Goal: Information Seeking & Learning: Learn about a topic

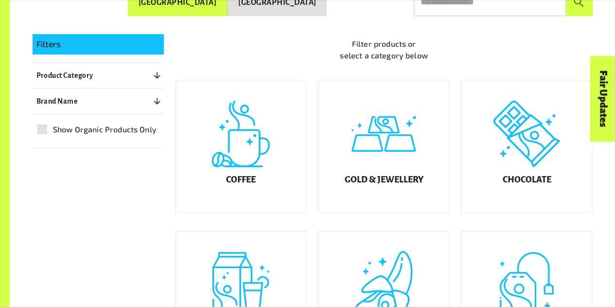
scroll to position [203, 0]
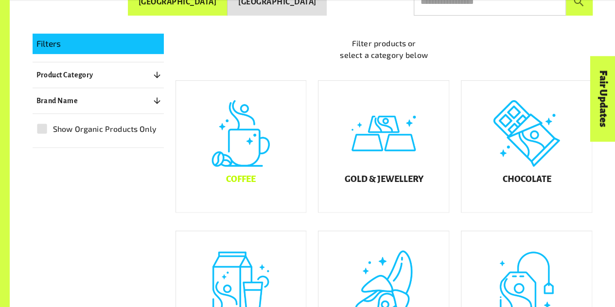
click at [248, 171] on div "Coffee" at bounding box center [241, 146] width 130 height 131
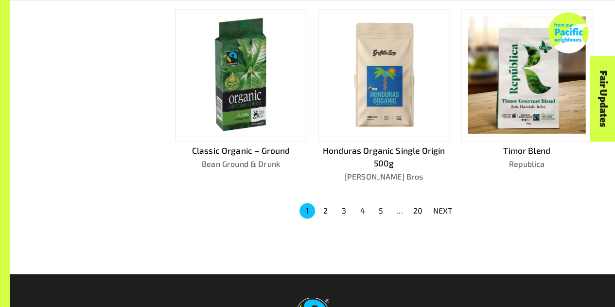
scroll to position [644, 0]
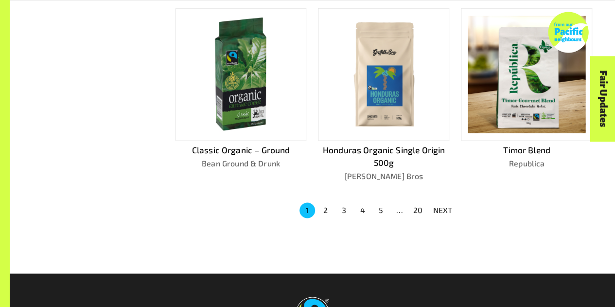
click at [332, 205] on button "2" at bounding box center [326, 210] width 16 height 16
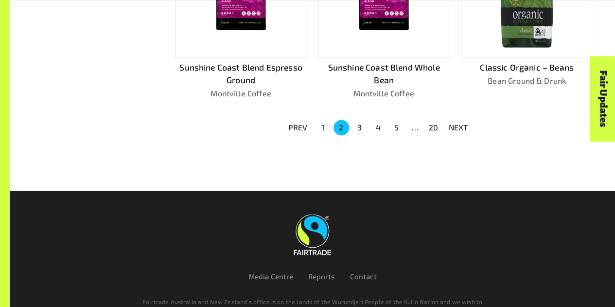
scroll to position [715, 0]
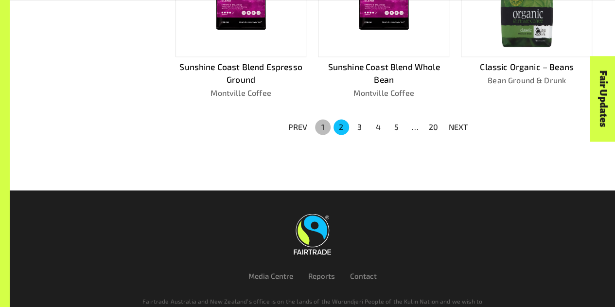
click at [324, 125] on button "1" at bounding box center [323, 127] width 16 height 16
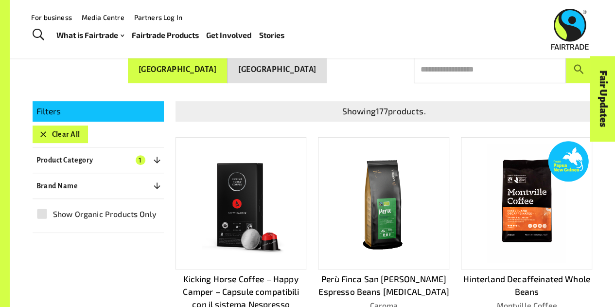
scroll to position [0, 0]
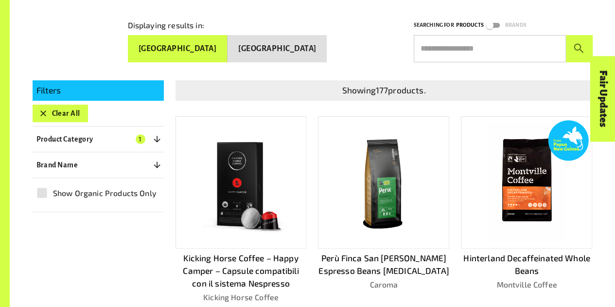
click at [276, 187] on img at bounding box center [240, 182] width 117 height 117
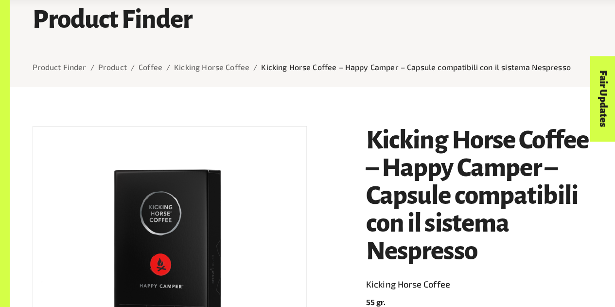
scroll to position [59, 0]
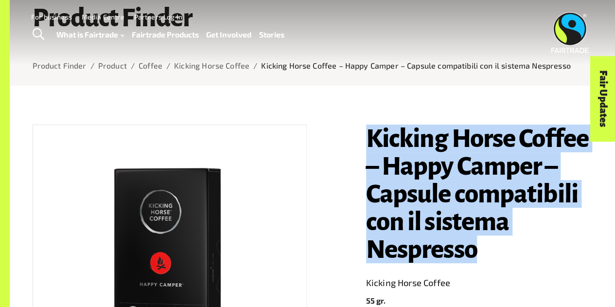
drag, startPoint x: 368, startPoint y: 141, endPoint x: 536, endPoint y: 265, distance: 208.7
click at [536, 263] on h1 "Kicking Horse Coffee – Happy Camper – Capsule compatibili con il sistema Nespre…" at bounding box center [479, 194] width 227 height 139
copy h1 "Kicking Horse Coffee – Happy Camper – Capsule compatibili con il sistema Nespre…"
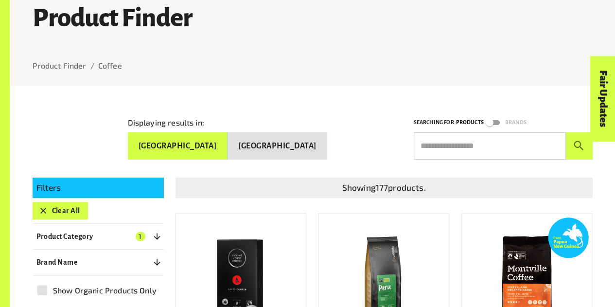
scroll to position [157, 0]
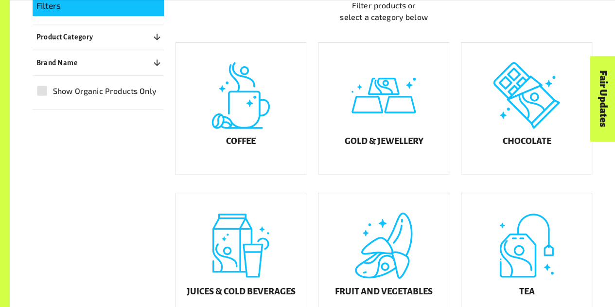
scroll to position [255, 0]
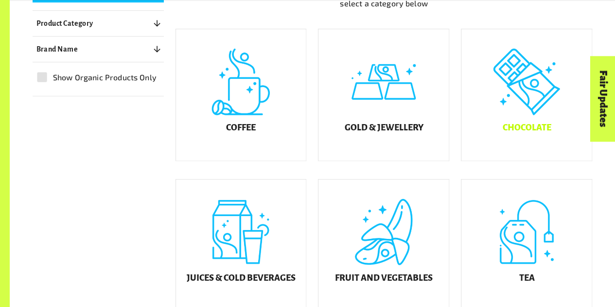
click at [531, 112] on div "Chocolate" at bounding box center [527, 94] width 130 height 131
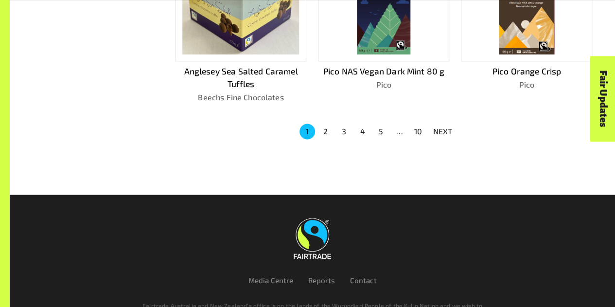
scroll to position [717, 0]
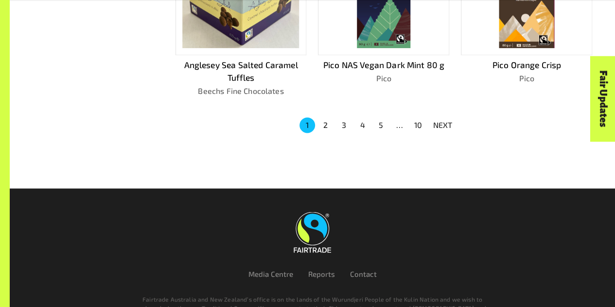
click at [320, 123] on button "2" at bounding box center [326, 125] width 16 height 16
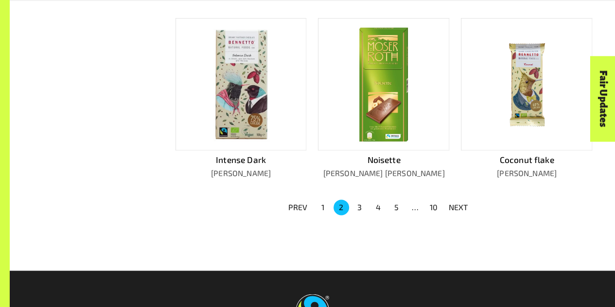
scroll to position [648, 0]
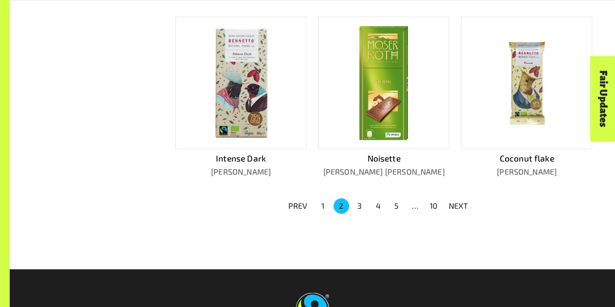
click at [356, 198] on button "3" at bounding box center [360, 206] width 16 height 16
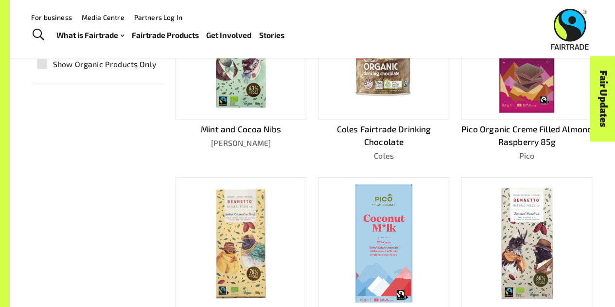
click at [355, 99] on img at bounding box center [383, 53] width 117 height 117
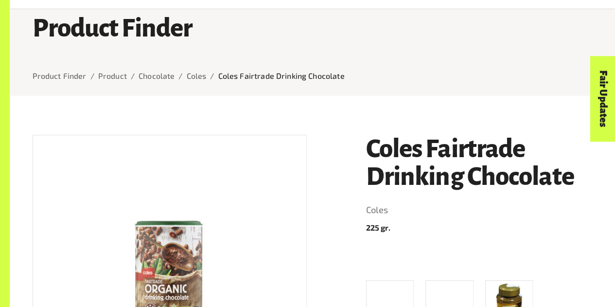
scroll to position [50, 0]
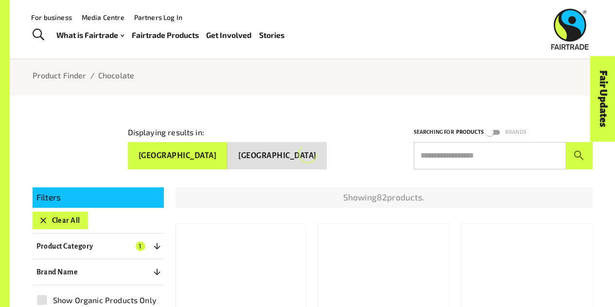
scroll to position [286, 0]
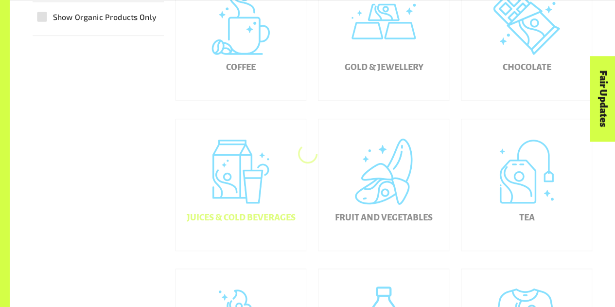
scroll to position [316, 0]
click at [228, 219] on div "Juices & Cold Beverages" at bounding box center [241, 183] width 130 height 131
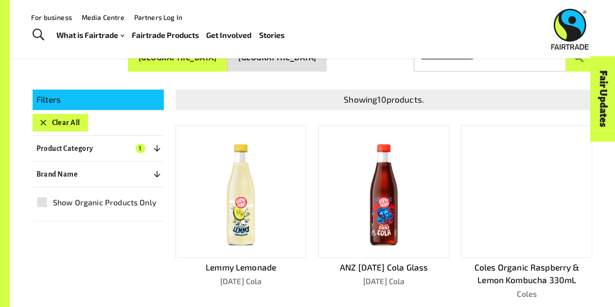
scroll to position [203, 0]
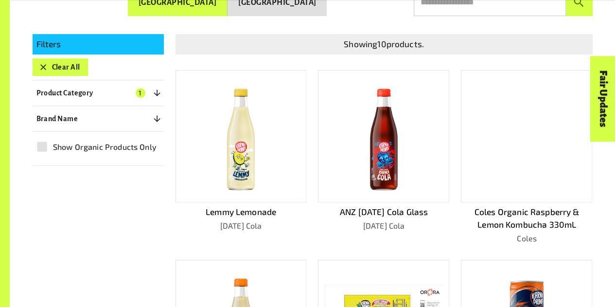
click at [250, 154] on img at bounding box center [241, 136] width 60 height 118
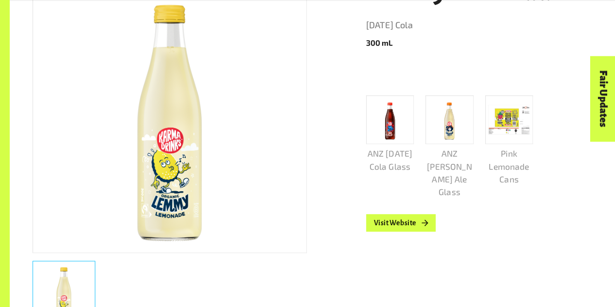
scroll to position [207, 0]
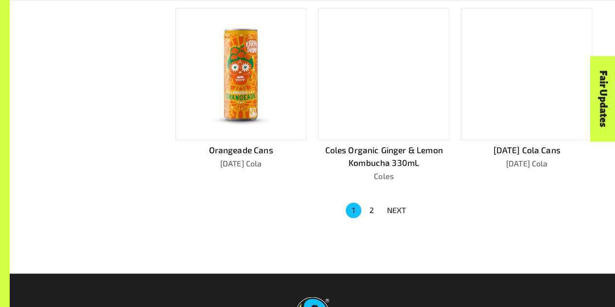
scroll to position [632, 0]
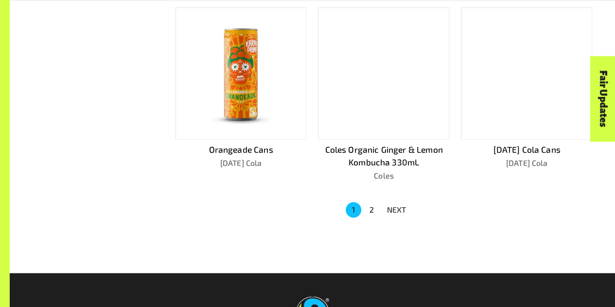
click at [390, 115] on div at bounding box center [383, 73] width 131 height 132
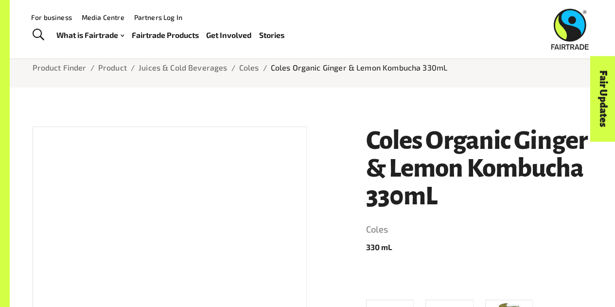
scroll to position [56, 0]
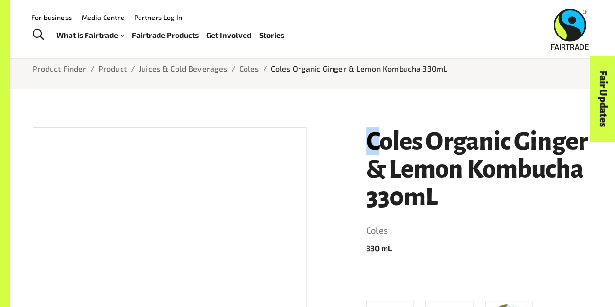
drag, startPoint x: 377, startPoint y: 135, endPoint x: 360, endPoint y: 134, distance: 17.1
click at [360, 134] on div "Coles Organic Ginger & Lemon Kombucha 330mL Coles 330 [PERSON_NAME] Organic Ras…" at bounding box center [474, 313] width 238 height 394
click at [360, 135] on div "Coles Organic Ginger & Lemon Kombucha 330mL Coles 330 [PERSON_NAME] Organic Ras…" at bounding box center [474, 313] width 238 height 394
click at [376, 144] on h1 "Coles Organic Ginger & Lemon Kombucha 330mL" at bounding box center [479, 168] width 227 height 83
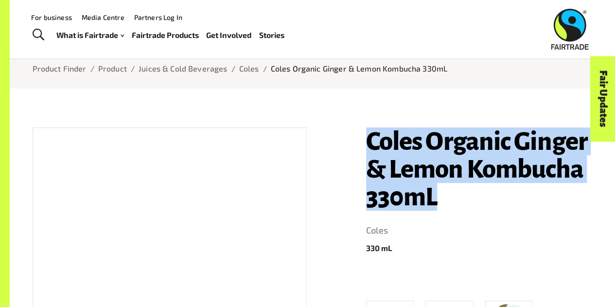
drag, startPoint x: 361, startPoint y: 144, endPoint x: 460, endPoint y: 192, distance: 110.1
click at [460, 192] on div "Coles Organic Ginger & Lemon Kombucha 330mL Coles 330 [PERSON_NAME] Organic Ras…" at bounding box center [474, 313] width 238 height 394
copy h1 "Coles Organic Ginger & Lemon Kombucha 330mL"
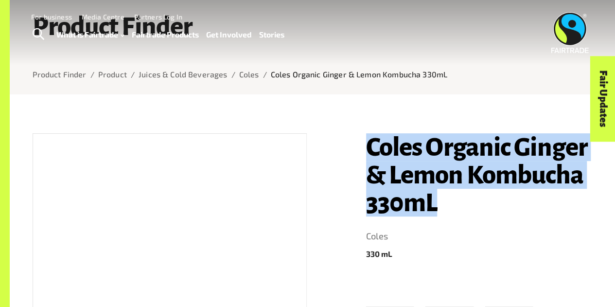
scroll to position [0, 0]
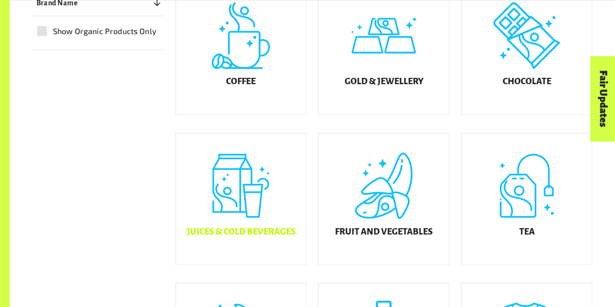
scroll to position [360, 0]
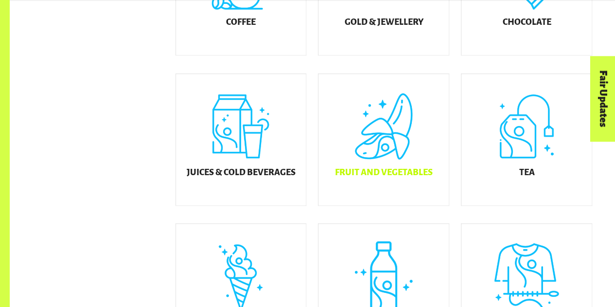
click at [383, 178] on h5 "Fruit and Vegetables" at bounding box center [384, 173] width 98 height 10
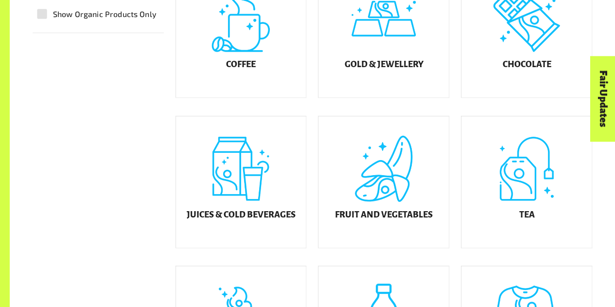
scroll to position [319, 0]
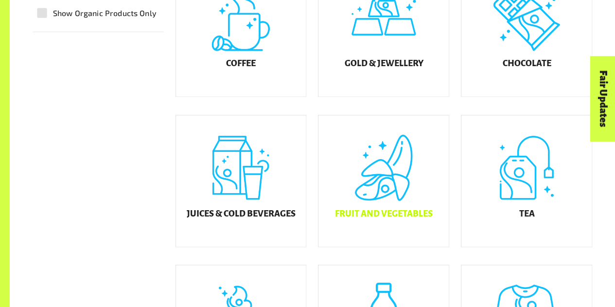
click at [386, 218] on h5 "Fruit and Vegetables" at bounding box center [384, 214] width 98 height 10
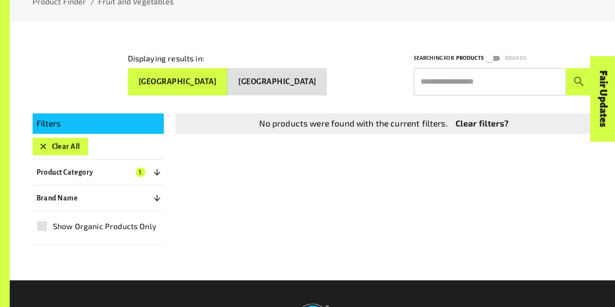
scroll to position [133, 0]
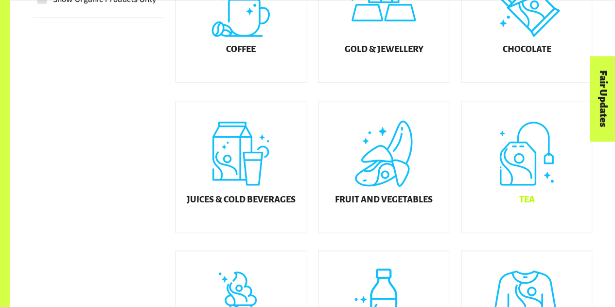
click at [512, 190] on div "Tea" at bounding box center [527, 166] width 130 height 131
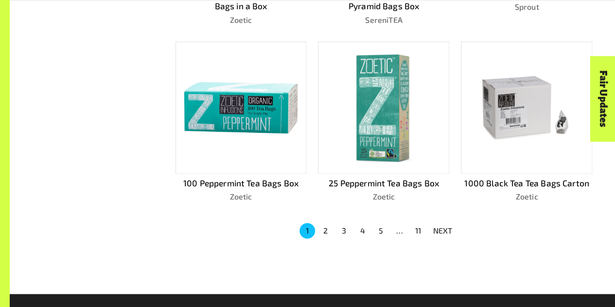
scroll to position [612, 0]
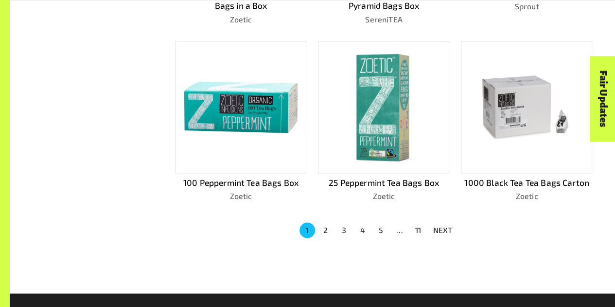
click at [323, 230] on button "2" at bounding box center [326, 230] width 16 height 16
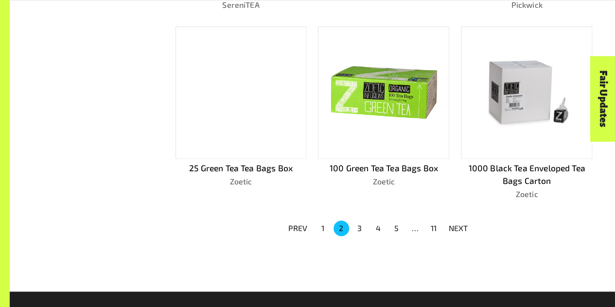
scroll to position [626, 0]
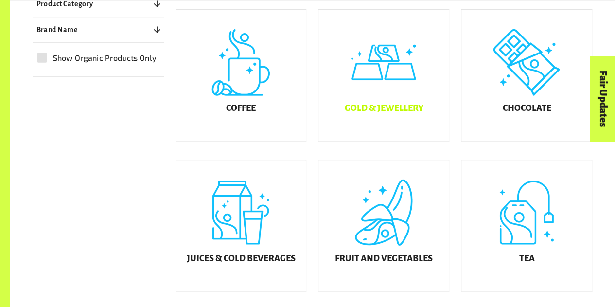
scroll to position [276, 0]
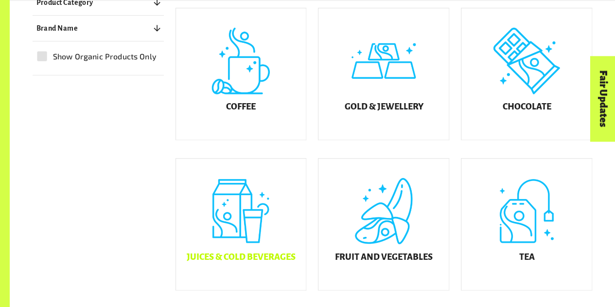
click at [275, 250] on div "Juices & Cold Beverages" at bounding box center [241, 224] width 130 height 131
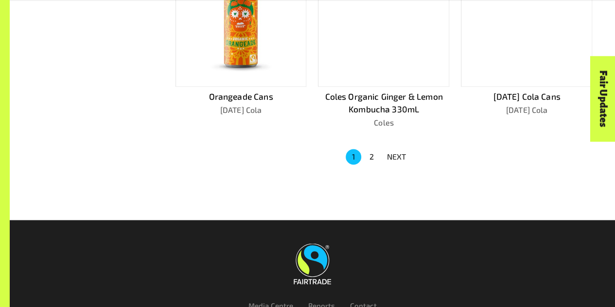
scroll to position [695, 0]
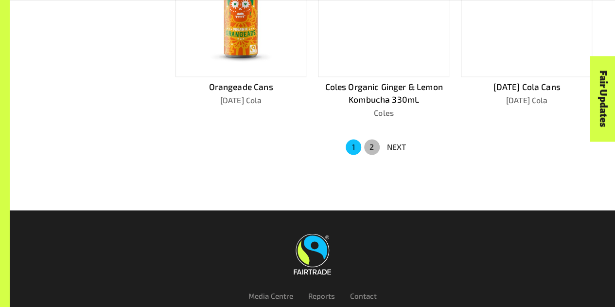
click at [369, 144] on button "2" at bounding box center [372, 147] width 16 height 16
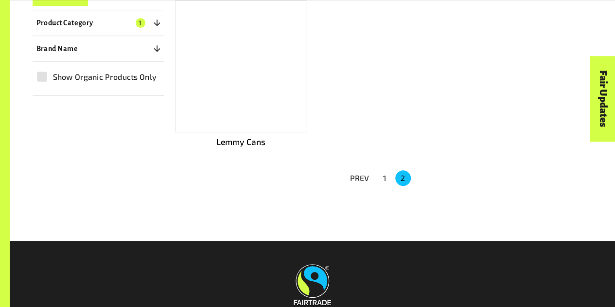
scroll to position [274, 0]
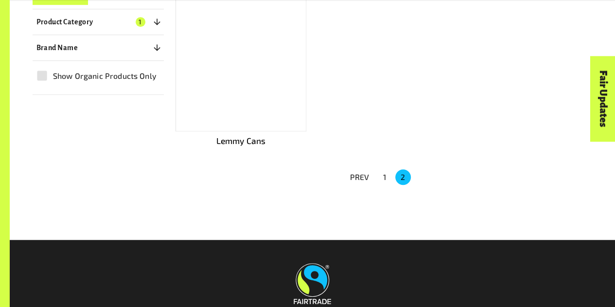
click at [387, 174] on button "1" at bounding box center [385, 177] width 16 height 16
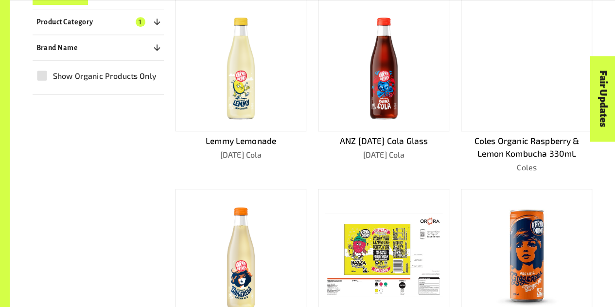
click at [363, 87] on img at bounding box center [384, 65] width 60 height 118
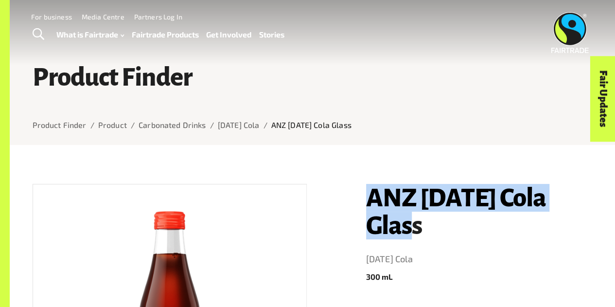
drag, startPoint x: 377, startPoint y: 204, endPoint x: 432, endPoint y: 230, distance: 61.4
copy h1 "ANZ [DATE] Cola Glass"
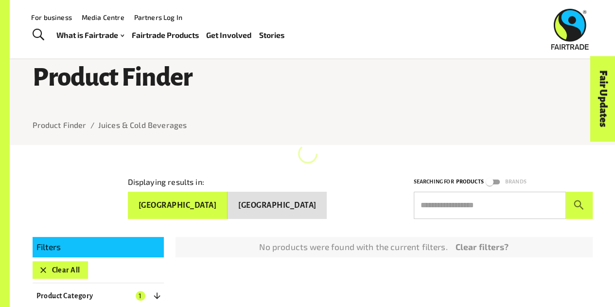
scroll to position [259, 0]
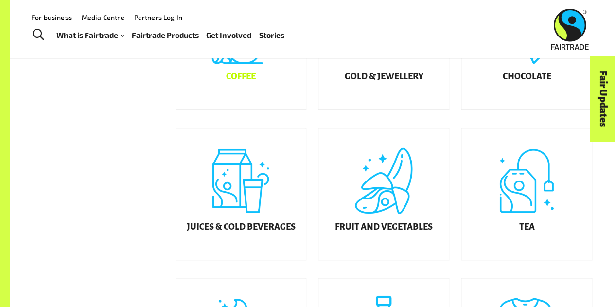
scroll to position [308, 0]
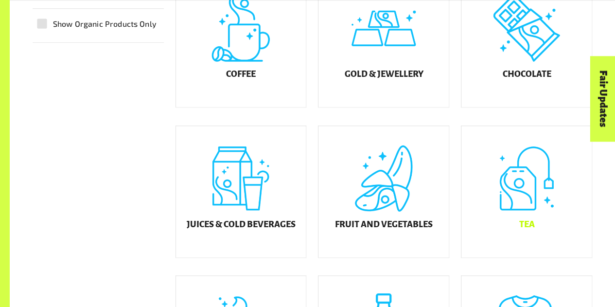
click at [537, 209] on div "Tea" at bounding box center [527, 191] width 130 height 131
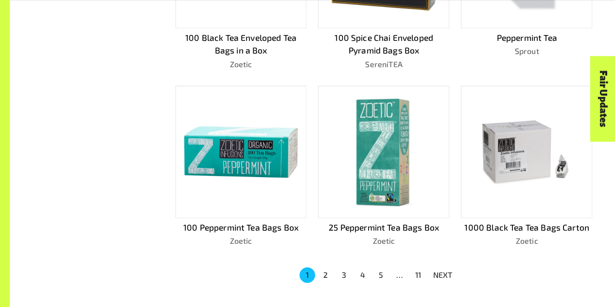
scroll to position [657, 0]
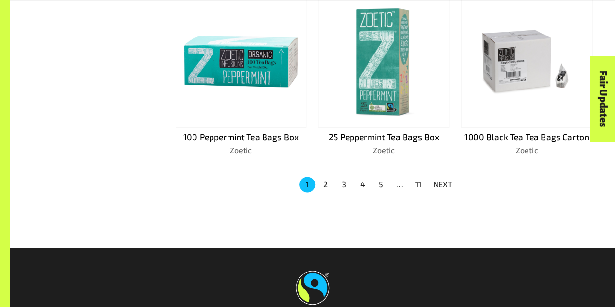
click at [325, 180] on button "2" at bounding box center [326, 185] width 16 height 16
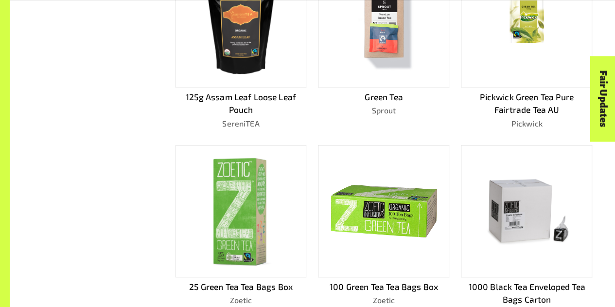
scroll to position [508, 0]
click at [340, 216] on img at bounding box center [383, 211] width 117 height 116
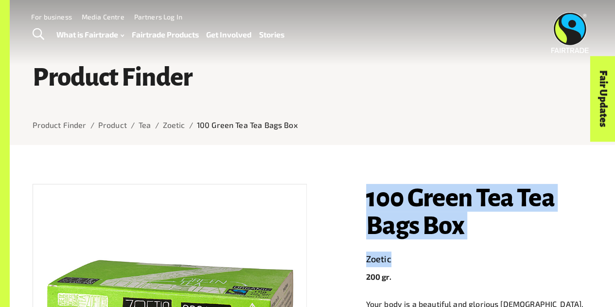
drag, startPoint x: 368, startPoint y: 200, endPoint x: 492, endPoint y: 247, distance: 133.0
click at [492, 247] on header "100 Green Tea Tea Bags Box Zoetic 200 gr." at bounding box center [479, 233] width 227 height 99
click at [488, 239] on h1 "100 Green Tea Tea Bags Box" at bounding box center [479, 211] width 227 height 55
drag, startPoint x: 480, startPoint y: 237, endPoint x: 359, endPoint y: 201, distance: 126.2
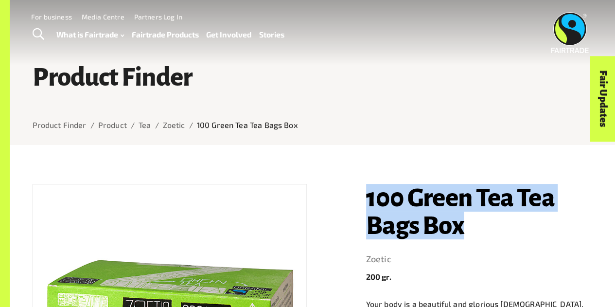
copy h1 "100 Green Tea Tea Bags Box"
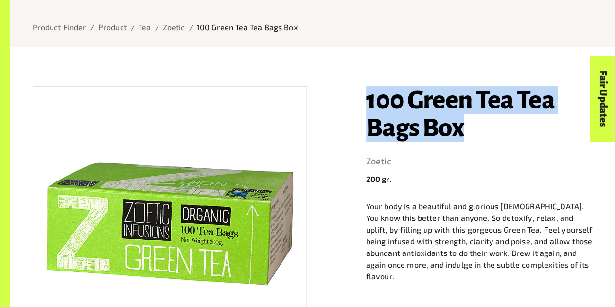
scroll to position [100, 0]
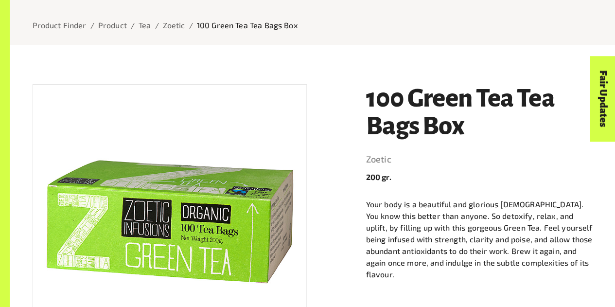
click at [360, 163] on div "100 Green Tea Tea Bags Box Zoetic 200 gr. Your body is a beautiful and glorious…" at bounding box center [474, 297] width 238 height 450
click at [365, 161] on div "100 Green Tea Tea Bags Box Zoetic 200 gr. Your body is a beautiful and glorious…" at bounding box center [474, 297] width 238 height 450
copy link "Zoetic"
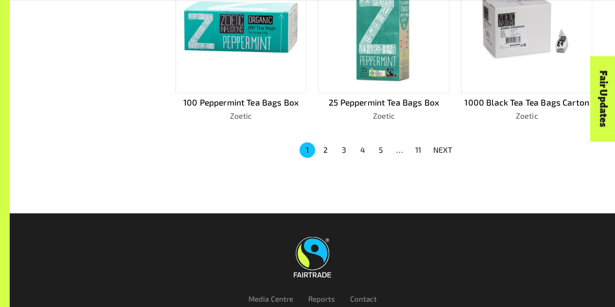
scroll to position [695, 0]
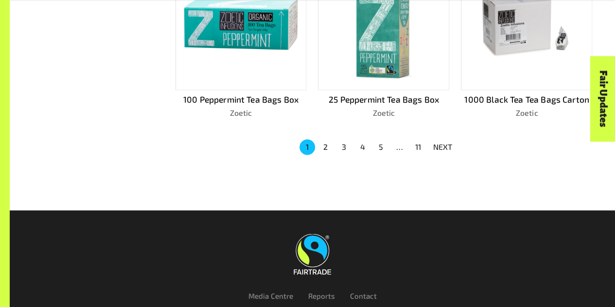
click at [324, 143] on button "2" at bounding box center [326, 147] width 16 height 16
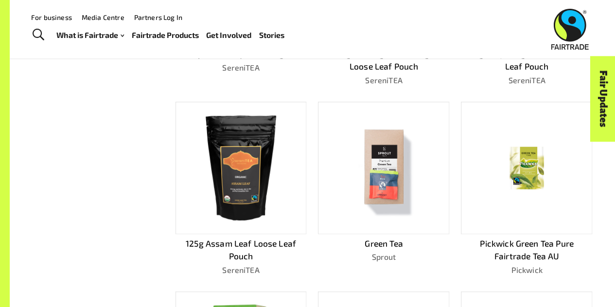
scroll to position [356, 0]
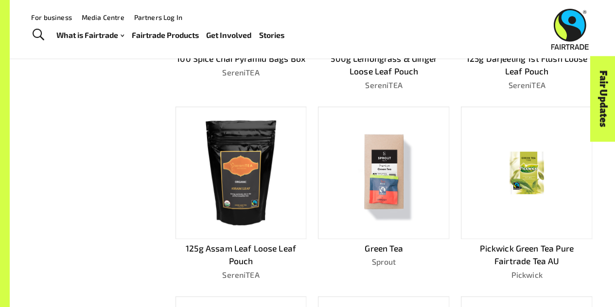
click at [483, 191] on img at bounding box center [527, 172] width 89 height 118
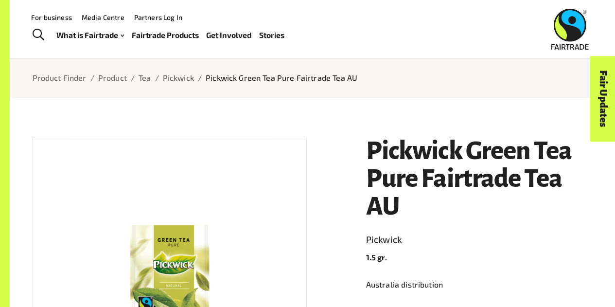
scroll to position [46, 0]
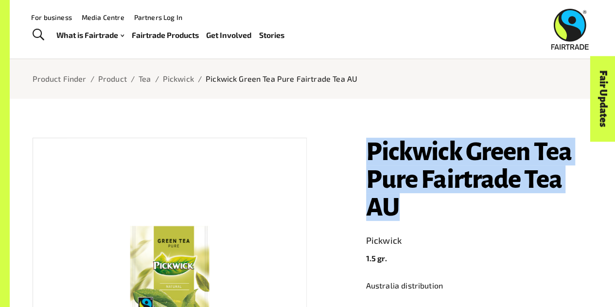
drag, startPoint x: 364, startPoint y: 160, endPoint x: 499, endPoint y: 217, distance: 146.7
click at [499, 217] on div "Pickwick Green Tea Pure Fairtrade Tea AU Pickwick 1.5 gr. [GEOGRAPHIC_DATA] dis…" at bounding box center [474, 309] width 238 height 366
copy h1 "Pickwick Green Tea Pure Fairtrade Tea AU"
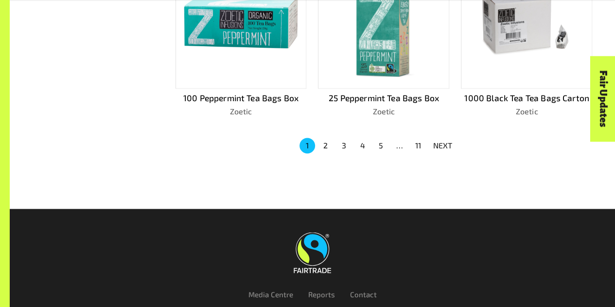
click at [324, 143] on button "2" at bounding box center [326, 146] width 16 height 16
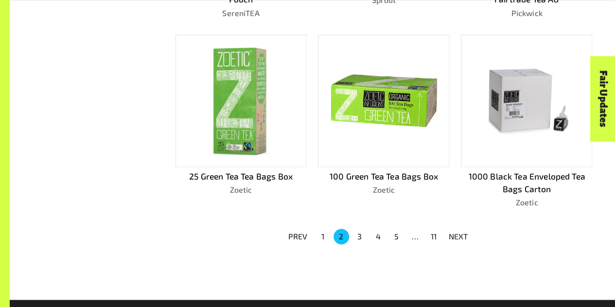
scroll to position [662, 0]
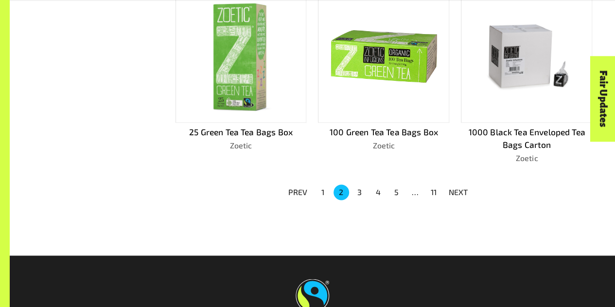
click at [362, 184] on button "3" at bounding box center [360, 192] width 16 height 16
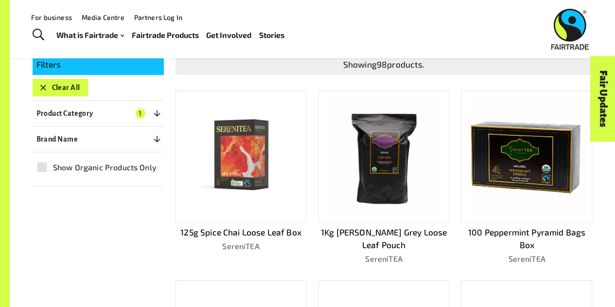
scroll to position [181, 0]
